Goal: Transaction & Acquisition: Purchase product/service

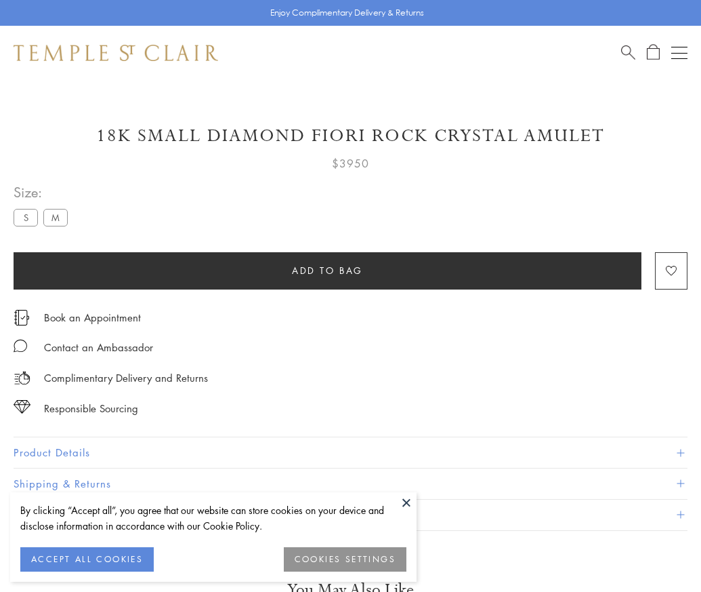
click at [327, 270] on span "Add to bag" at bounding box center [327, 270] width 71 height 15
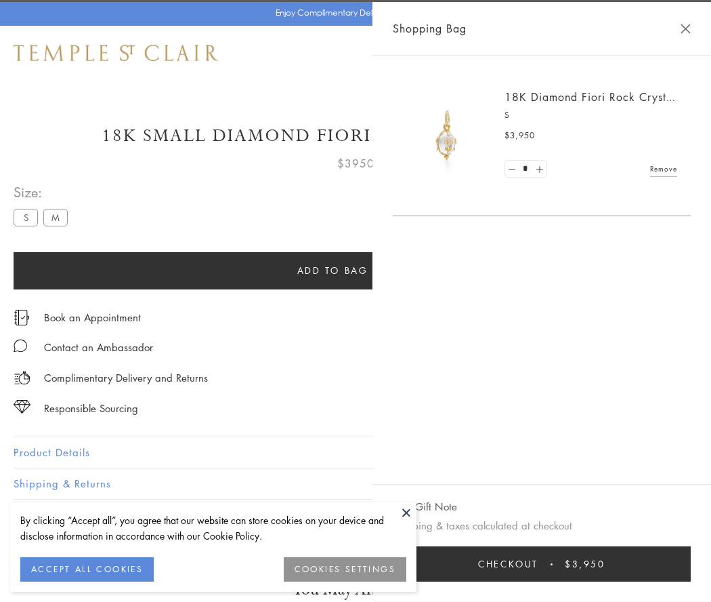
click at [678, 564] on button "Checkout $3,950" at bounding box center [542, 563] width 298 height 35
